Goal: Entertainment & Leisure: Consume media (video, audio)

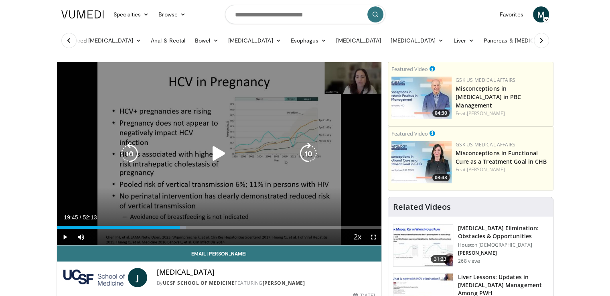
click at [215, 150] on icon "Video Player" at bounding box center [219, 153] width 22 height 22
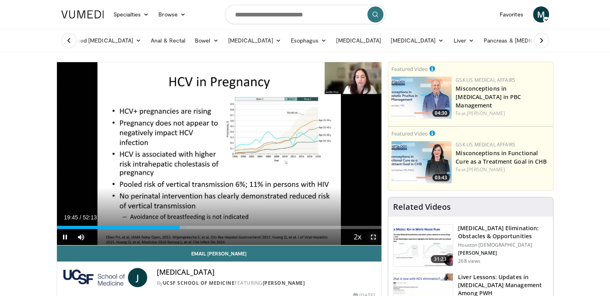
click at [373, 237] on span "Video Player" at bounding box center [373, 237] width 16 height 16
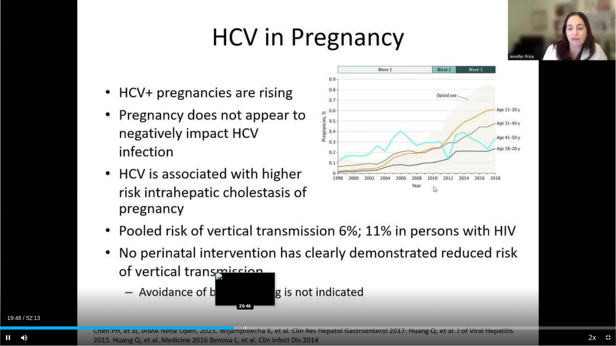
click at [245, 295] on div "Loaded : 39.83% 19:48 20:46" at bounding box center [308, 326] width 616 height 8
click at [256, 295] on div "Progress Bar" at bounding box center [256, 328] width 1 height 3
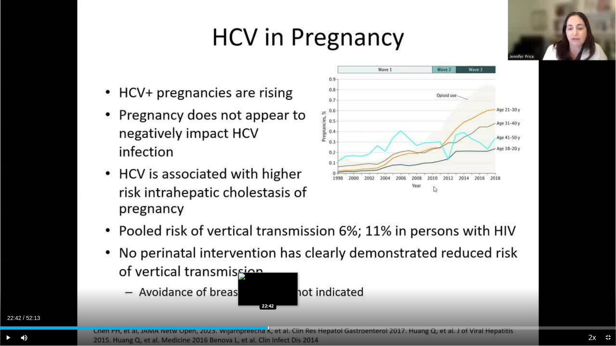
click at [268, 295] on div "Progress Bar" at bounding box center [268, 328] width 1 height 3
click at [280, 295] on video-js "**********" at bounding box center [308, 173] width 616 height 346
click at [290, 295] on div "Progress Bar" at bounding box center [289, 328] width 1 height 3
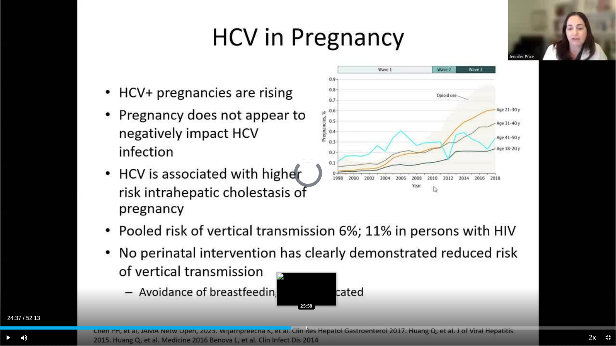
click at [306, 295] on div "Progress Bar" at bounding box center [306, 328] width 1 height 3
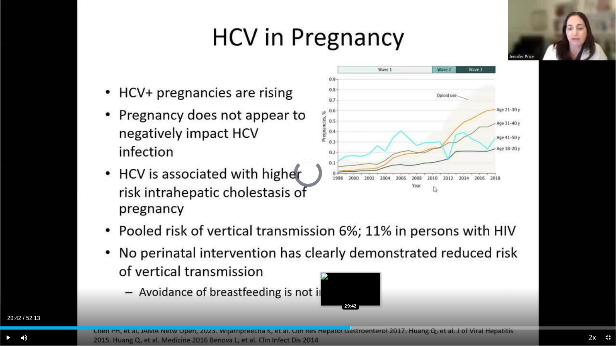
click at [350, 295] on div "Loaded : 50.03% 29:42 29:42" at bounding box center [308, 326] width 616 height 8
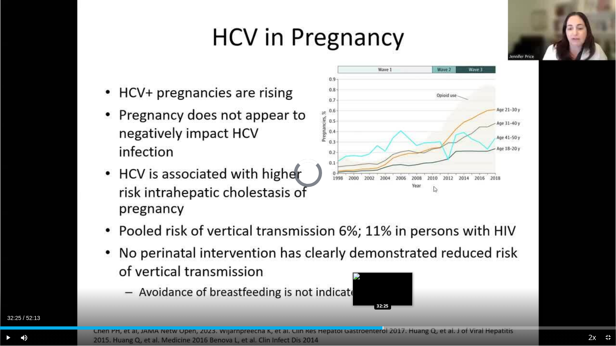
click at [382, 295] on div "Progress Bar" at bounding box center [382, 328] width 1 height 3
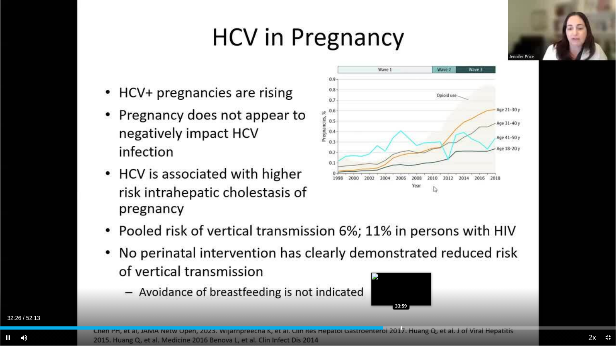
click at [401, 295] on div "Loaded : 62.88% 32:27 33:59" at bounding box center [308, 326] width 616 height 8
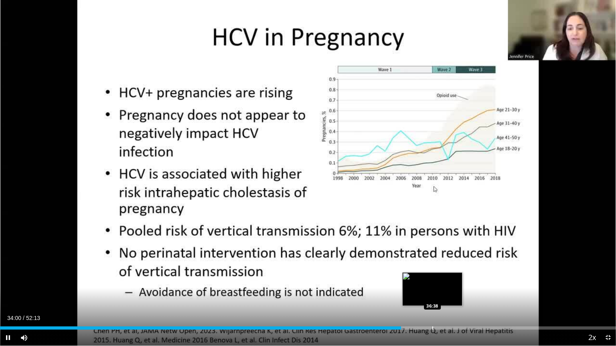
click at [432, 295] on div "Loaded : 65.43% 34:00 36:38" at bounding box center [308, 326] width 616 height 8
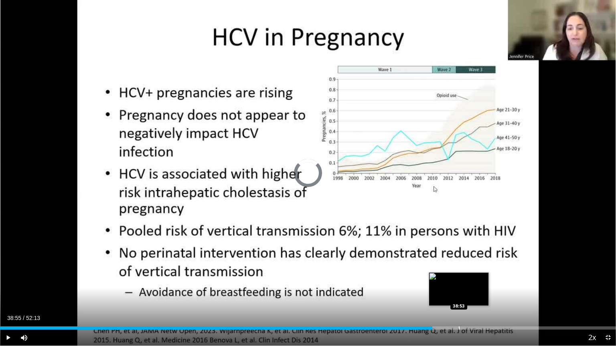
click at [459, 295] on div "Loaded : 70.86% 38:55 38:53" at bounding box center [308, 326] width 616 height 8
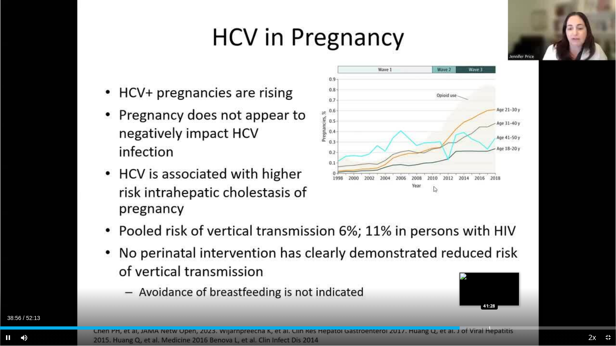
click at [489, 295] on div "Loaded : 75.53% 38:57 41:28" at bounding box center [308, 326] width 616 height 8
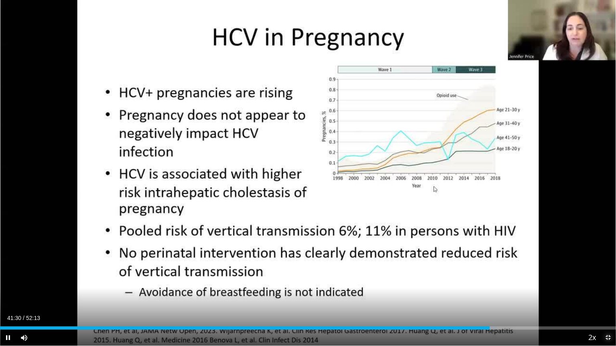
click at [607, 295] on span "Video Player" at bounding box center [608, 338] width 16 height 16
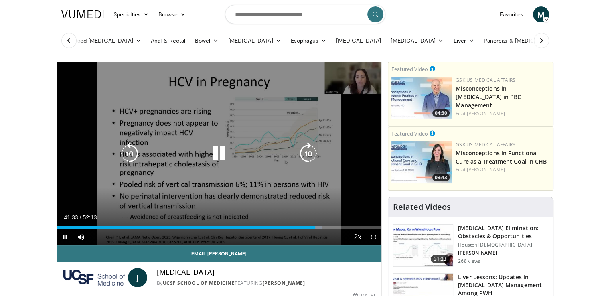
click at [219, 143] on icon "Video Player" at bounding box center [219, 153] width 22 height 22
